Goal: Task Accomplishment & Management: Complete application form

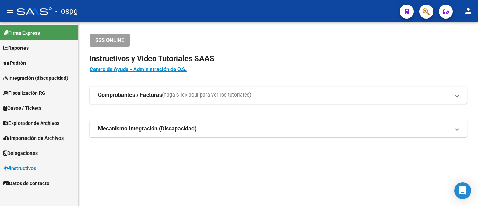
click at [21, 69] on link "Padrón" at bounding box center [39, 62] width 78 height 15
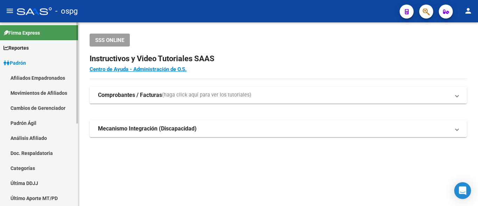
click at [31, 138] on link "Análisis Afiliado" at bounding box center [39, 137] width 78 height 15
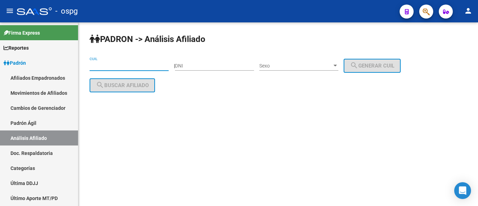
click at [114, 64] on input "CUIL" at bounding box center [129, 66] width 79 height 6
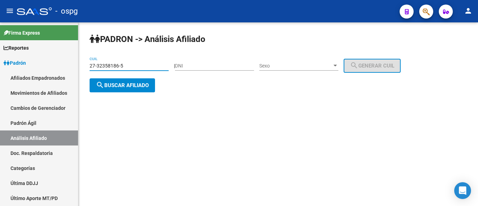
type input "27-32358186-5"
click at [112, 89] on button "search Buscar afiliado" at bounding box center [122, 85] width 65 height 14
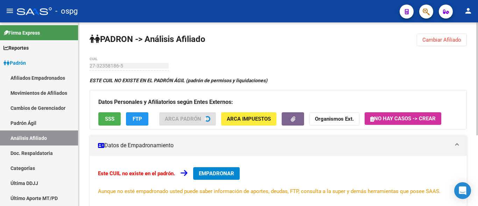
scroll to position [35, 0]
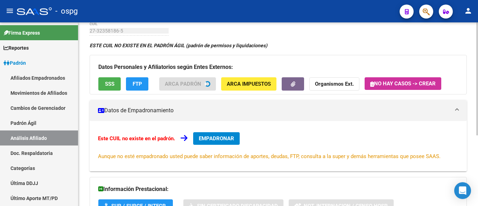
click at [214, 142] on span "EMPADRONAR" at bounding box center [216, 138] width 35 height 6
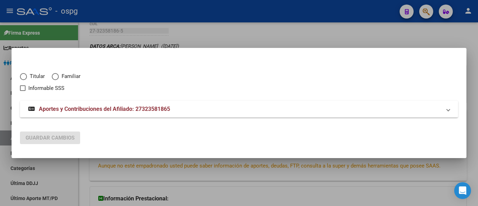
click at [27, 78] on span "Titular" at bounding box center [36, 76] width 18 height 8
click at [27, 78] on input "Titular" at bounding box center [23, 76] width 7 height 7
radio input "true"
checkbox input "true"
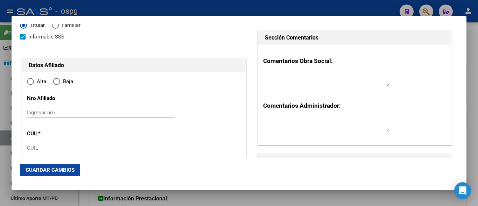
type input "27-32358186-5"
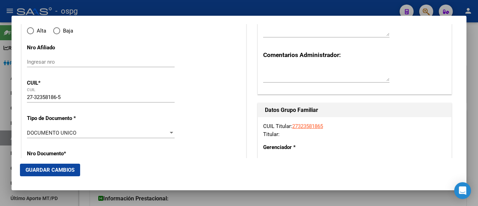
type input "32358186"
type input "[PERSON_NAME]"
type input "[DATE]"
type input "[PERSON_NAME]"
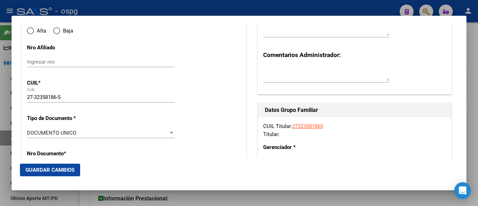
type input "1765"
type input "[PERSON_NAME]"
type input "5231"
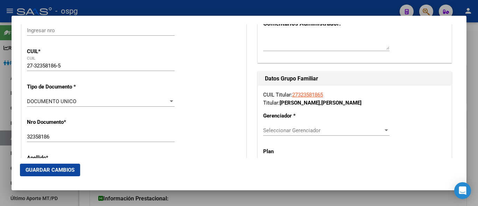
radio input "true"
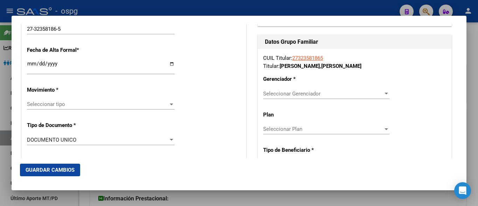
scroll to position [140, 0]
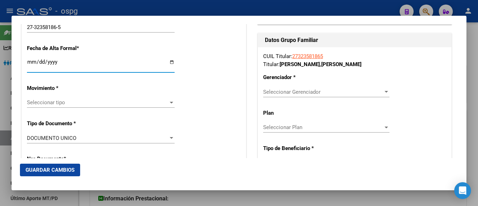
click at [33, 65] on input "Ingresar fecha" at bounding box center [101, 64] width 148 height 11
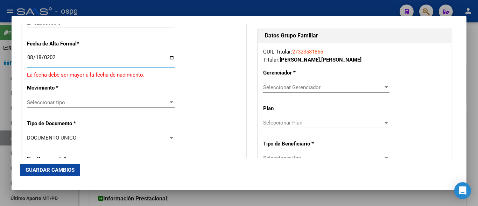
type input "[DATE]"
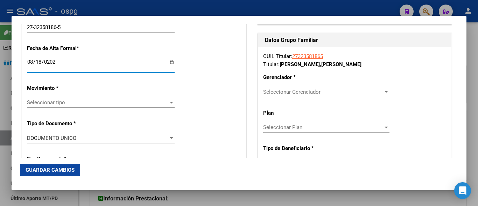
click at [49, 104] on span "Seleccionar tipo" at bounding box center [97, 102] width 141 height 6
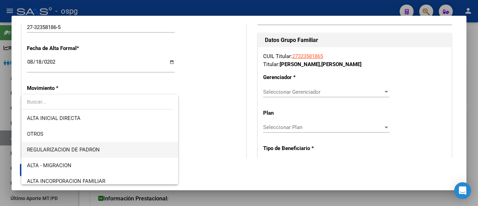
scroll to position [35, 0]
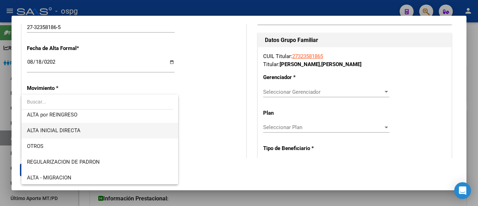
click at [50, 126] on span "ALTA INICIAL DIRECTA" at bounding box center [100, 131] width 146 height 16
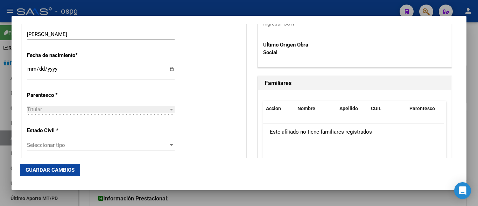
scroll to position [385, 0]
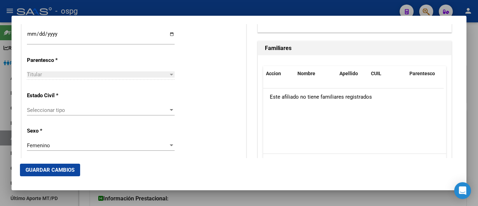
click at [50, 113] on span "Seleccionar tipo" at bounding box center [97, 110] width 141 height 6
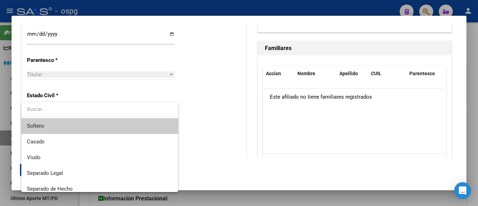
click at [42, 127] on span "Soltero" at bounding box center [35, 126] width 17 height 6
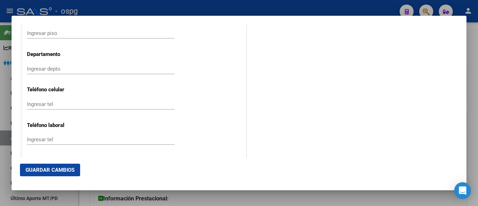
scroll to position [875, 0]
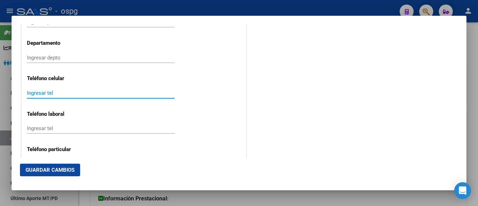
click at [44, 94] on input "Ingresar tel" at bounding box center [101, 93] width 148 height 6
type input "11305777729"
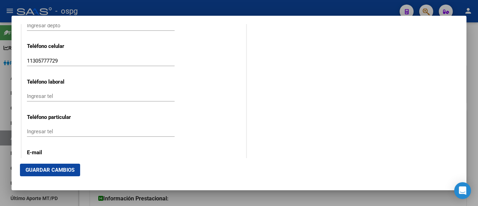
scroll to position [945, 0]
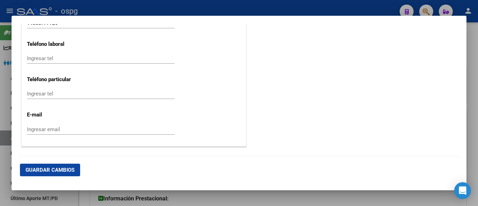
click at [31, 128] on input "Ingresar email" at bounding box center [101, 129] width 148 height 6
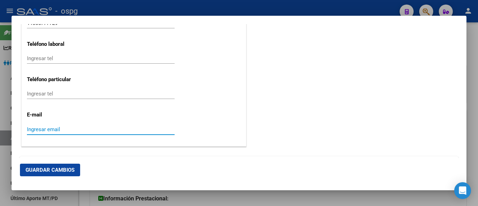
type input "S"
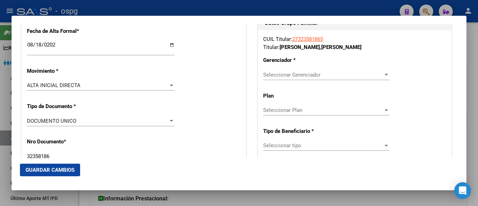
scroll to position [140, 0]
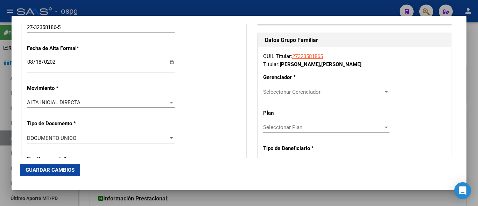
type input "[EMAIL_ADDRESS][DOMAIN_NAME]"
click at [272, 90] on span "Seleccionar Gerenciador" at bounding box center [323, 92] width 120 height 6
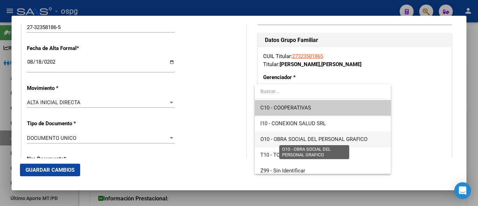
drag, startPoint x: 295, startPoint y: 141, endPoint x: 303, endPoint y: 139, distance: 8.4
click at [295, 141] on span "O10 - OBRA SOCIAL DEL PERSONAL GRAFICO" at bounding box center [313, 139] width 107 height 6
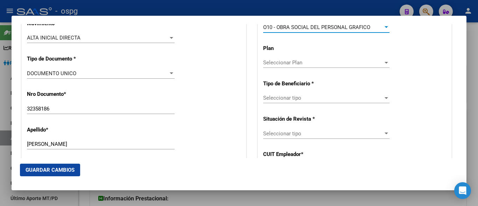
scroll to position [210, 0]
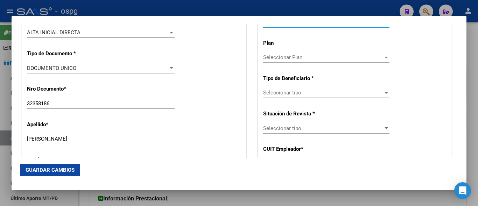
click at [277, 90] on span "Seleccionar tipo" at bounding box center [323, 93] width 120 height 6
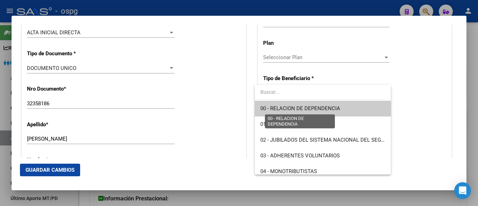
click at [302, 107] on span "00 - RELACION DE DEPENDENCIA" at bounding box center [300, 108] width 80 height 6
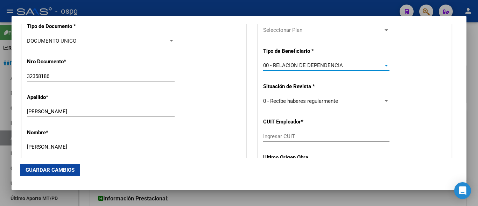
scroll to position [280, 0]
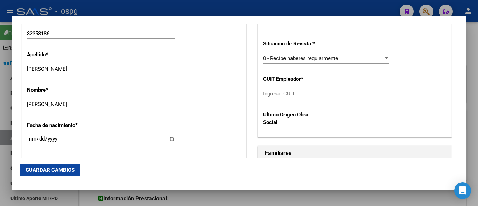
type input "23-11684780-9"
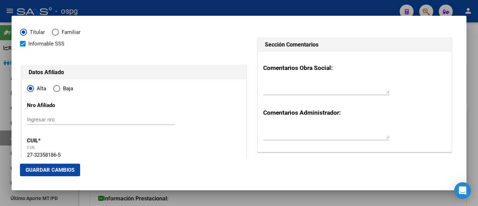
scroll to position [0, 0]
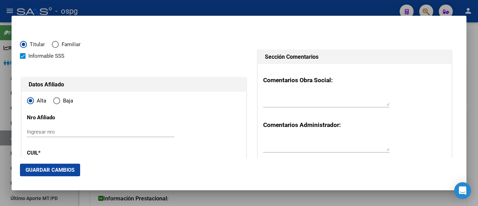
click at [60, 163] on mat-dialog-actions "Guardar Cambios" at bounding box center [239, 170] width 438 height 24
click at [60, 164] on button "Guardar Cambios" at bounding box center [50, 170] width 60 height 13
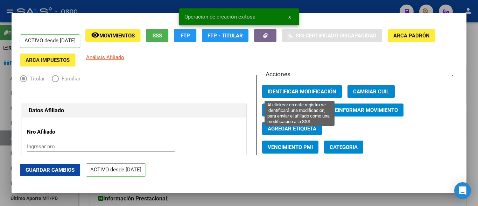
click at [285, 93] on span "Identificar Modificación" at bounding box center [302, 92] width 69 height 6
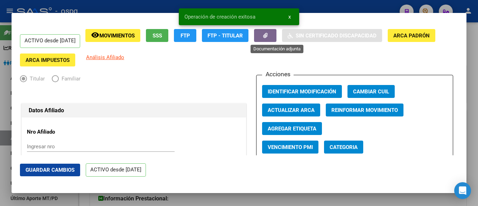
click at [276, 34] on button "button" at bounding box center [265, 35] width 22 height 13
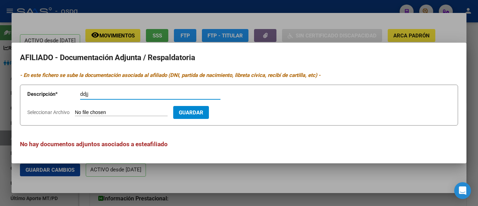
type input "ddjj"
click at [85, 114] on input "Seleccionar Archivo" at bounding box center [121, 112] width 93 height 7
type input "C:\fakepath\[PERSON_NAME].jpg"
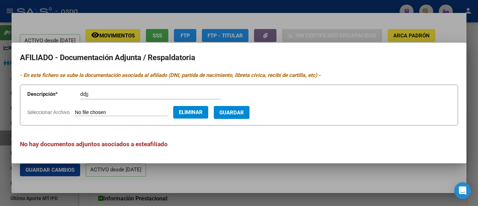
click at [242, 113] on span "Guardar" at bounding box center [231, 112] width 24 height 6
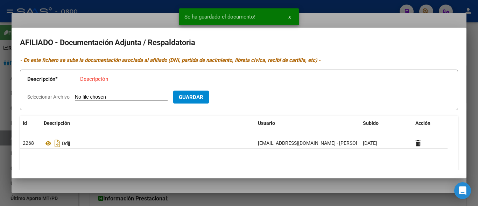
click at [85, 80] on input "Descripción" at bounding box center [125, 79] width 90 height 6
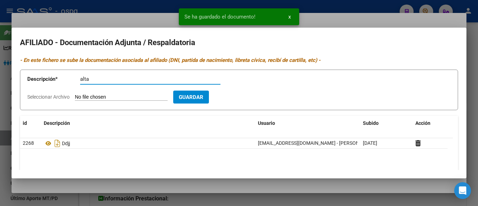
type input "alta"
click at [84, 94] on input "Seleccionar Archivo" at bounding box center [121, 97] width 93 height 7
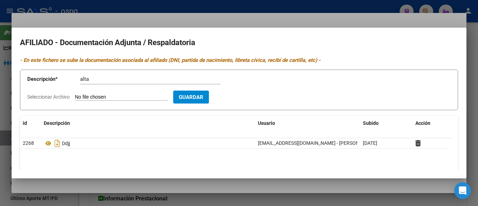
type input "C:\fakepath\[PERSON_NAME].jpg"
click at [239, 102] on button "Guardar" at bounding box center [232, 97] width 36 height 13
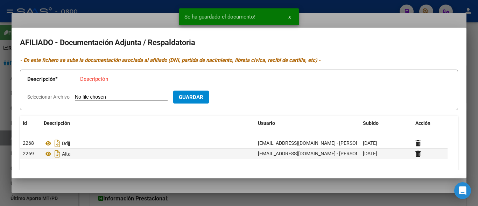
drag, startPoint x: 99, startPoint y: 85, endPoint x: 97, endPoint y: 82, distance: 4.0
click at [99, 83] on div "Descripción" at bounding box center [125, 82] width 90 height 17
drag, startPoint x: 97, startPoint y: 82, endPoint x: 98, endPoint y: 87, distance: 5.5
click at [96, 82] on input "Descripción" at bounding box center [125, 79] width 90 height 6
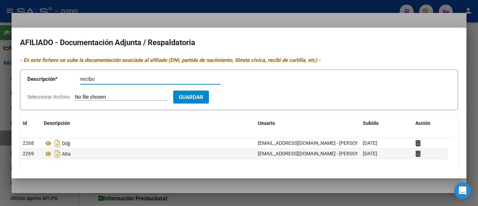
type input "recibo"
click at [104, 93] on form "Descripción * recibo Descripción Seleccionar Archivo Guardar" at bounding box center [239, 90] width 438 height 41
click at [105, 98] on input "Seleccionar Archivo" at bounding box center [121, 97] width 93 height 7
type input "C:\fakepath\[PERSON_NAME].jpg"
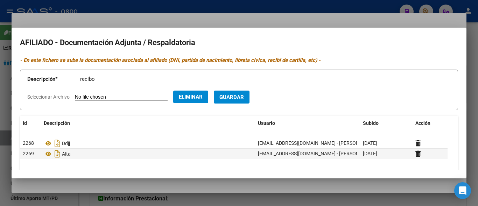
click at [242, 99] on span "Guardar" at bounding box center [231, 97] width 24 height 6
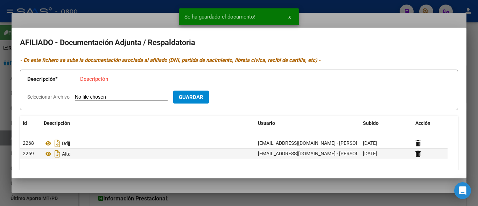
click at [89, 79] on input "Descripción" at bounding box center [125, 79] width 90 height 6
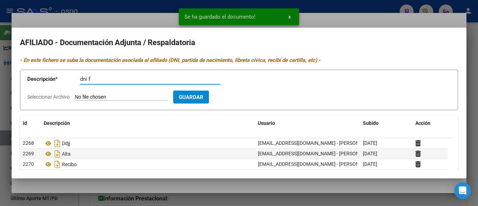
type input "dni f"
click at [92, 99] on input "Seleccionar Archivo" at bounding box center [121, 97] width 93 height 7
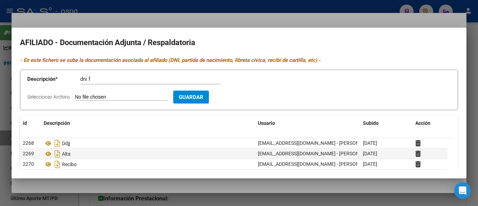
type input "C:\fakepath\dni [PERSON_NAME].jpg"
click at [244, 101] on button "Guardar" at bounding box center [232, 97] width 36 height 13
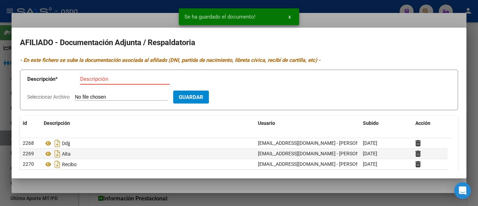
click at [89, 80] on input "Descripción" at bounding box center [125, 79] width 90 height 6
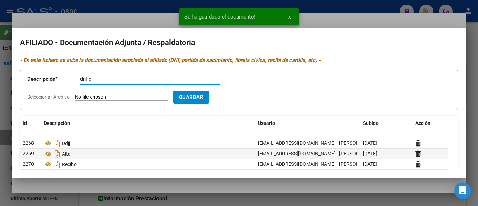
type input "dni d"
click at [94, 98] on input "Seleccionar Archivo" at bounding box center [121, 97] width 93 height 7
type input "C:\fakepath\dni [PERSON_NAME]jpg"
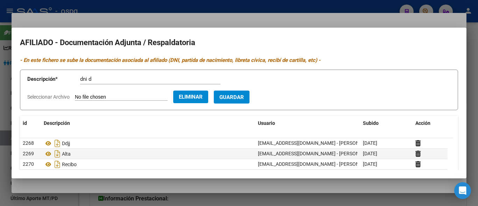
click at [244, 96] on span "Guardar" at bounding box center [231, 97] width 24 height 6
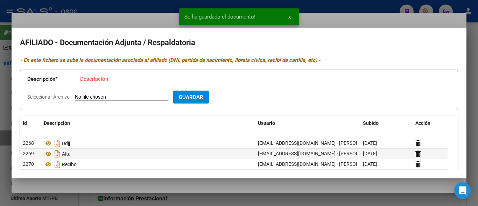
click at [91, 22] on div at bounding box center [239, 103] width 478 height 206
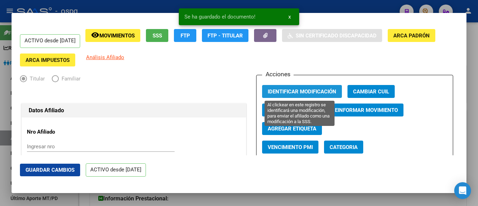
click at [269, 87] on button "Identificar Modificación" at bounding box center [302, 91] width 80 height 13
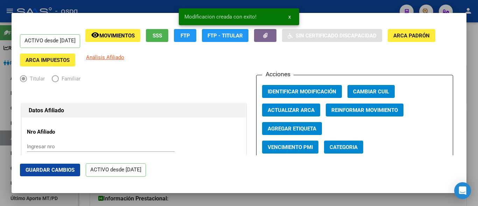
click at [334, 0] on div at bounding box center [239, 103] width 478 height 206
